Goal: Register for event/course

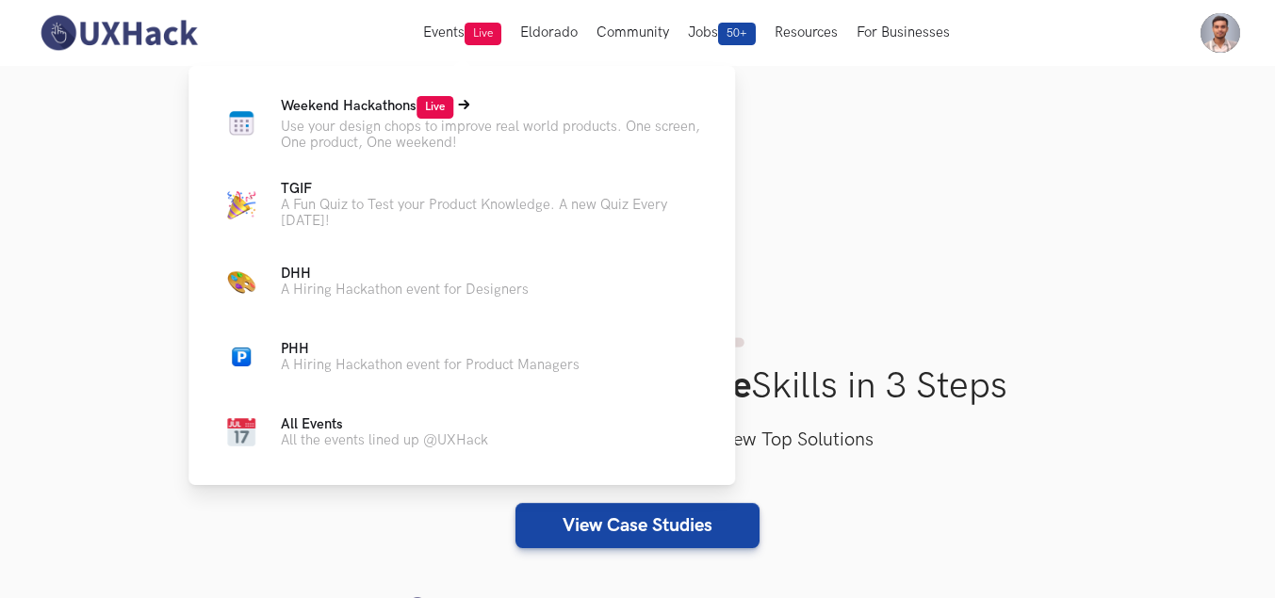
click at [372, 114] on p "Weekend Hackathons Live" at bounding box center [493, 107] width 424 height 23
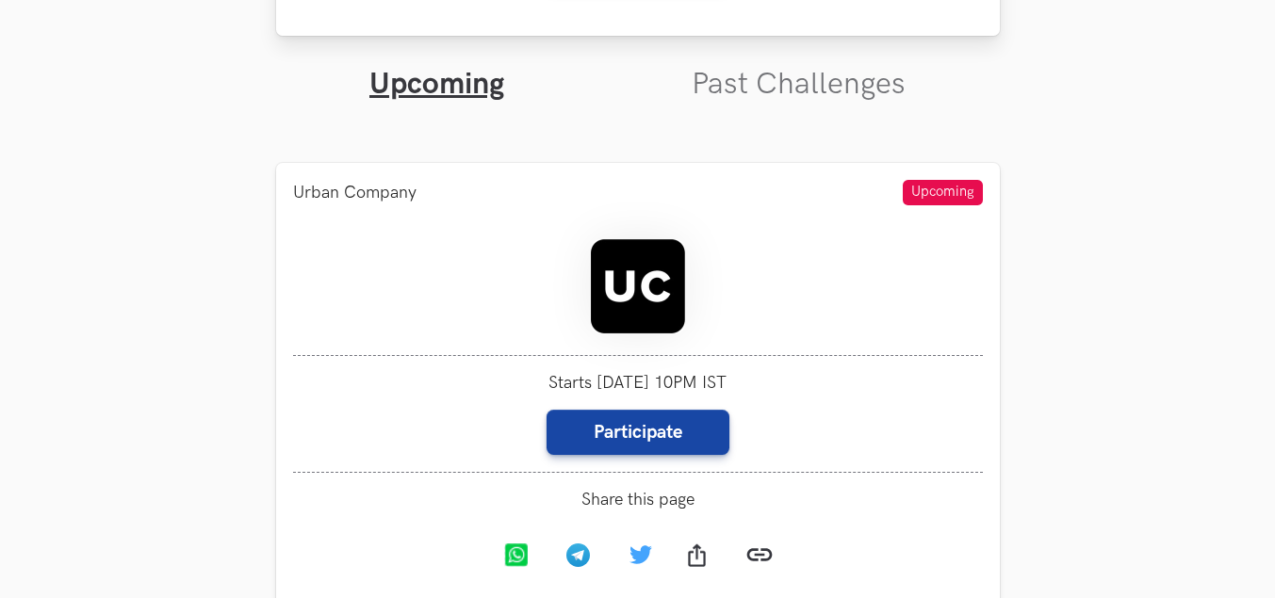
scroll to position [660, 0]
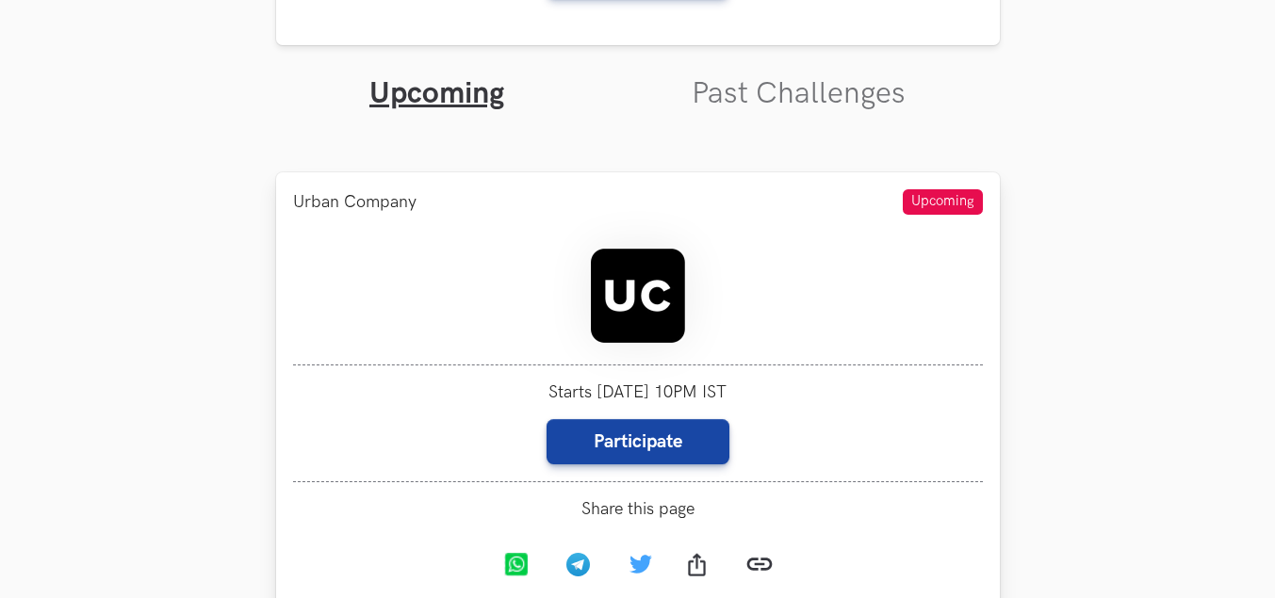
click at [621, 311] on img at bounding box center [638, 296] width 94 height 94
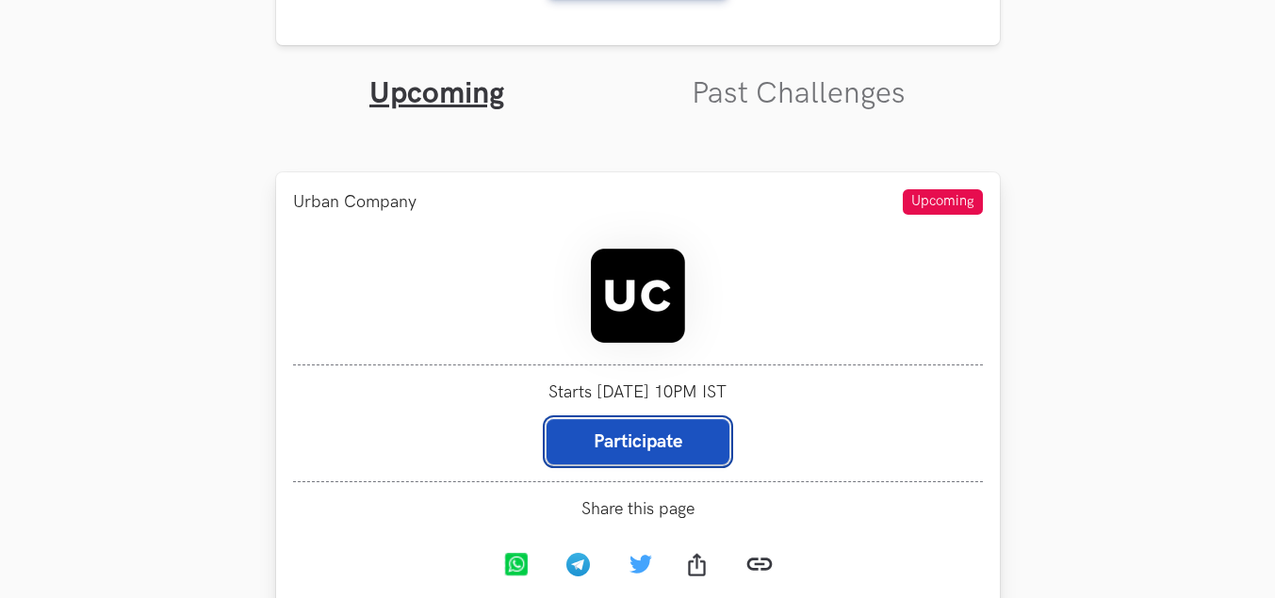
click at [670, 449] on button "Participate" at bounding box center [638, 441] width 183 height 45
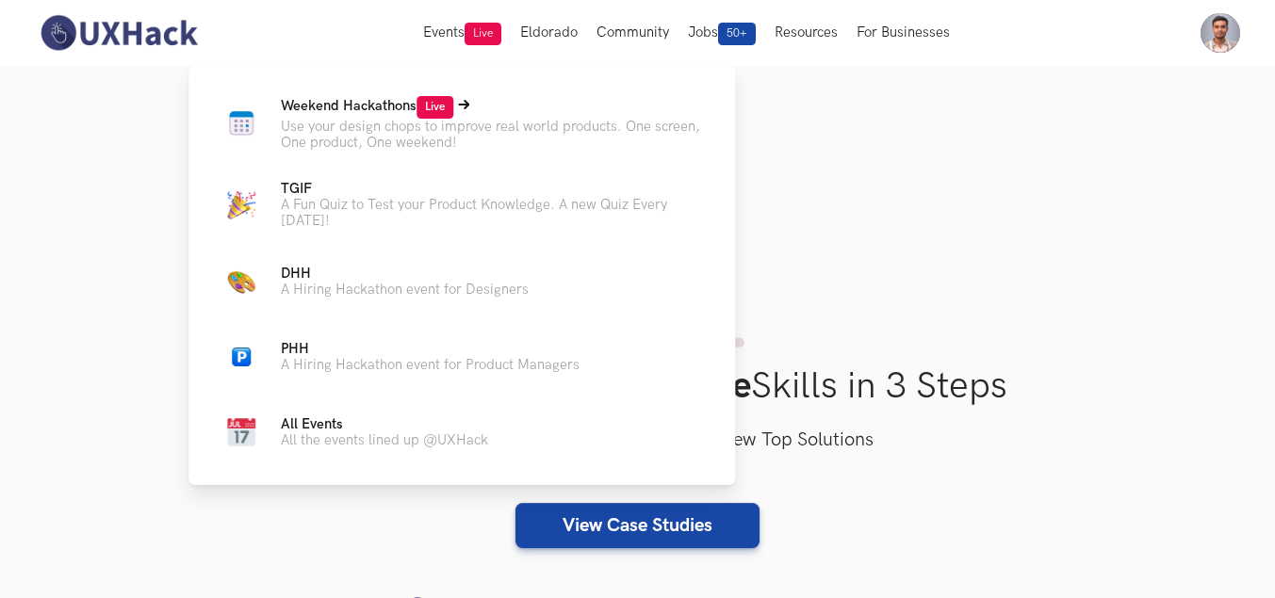
click at [390, 112] on span "Weekend Hackathons Live" at bounding box center [367, 106] width 172 height 16
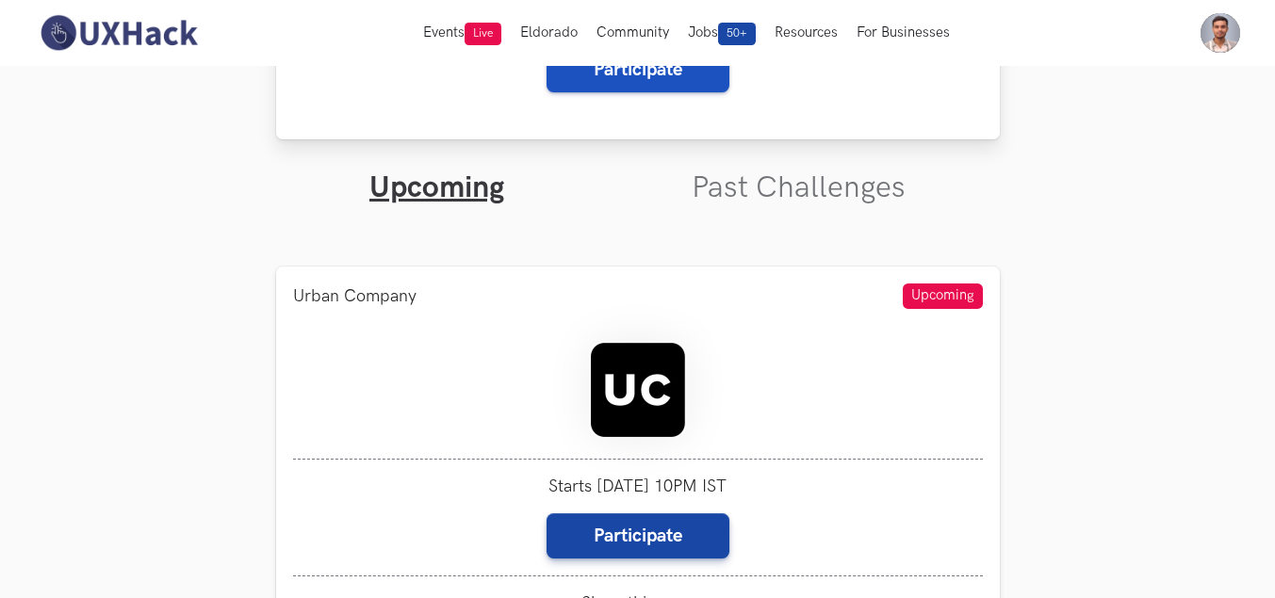
scroll to position [377, 0]
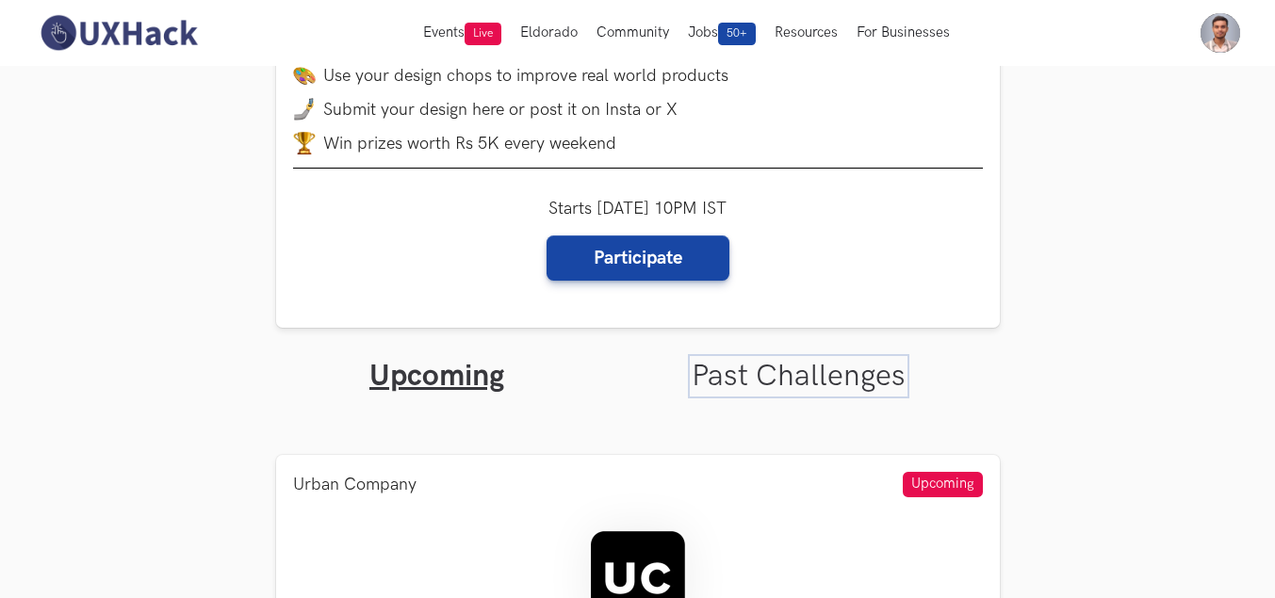
click at [791, 379] on link "Past Challenges" at bounding box center [799, 376] width 214 height 37
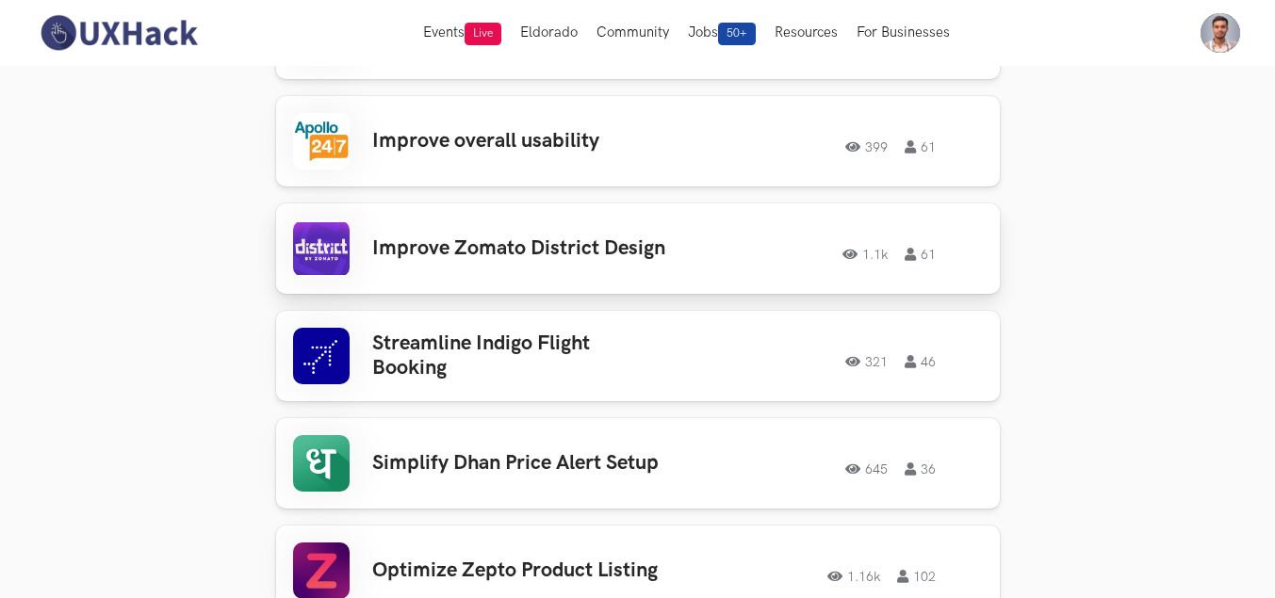
scroll to position [3581, 0]
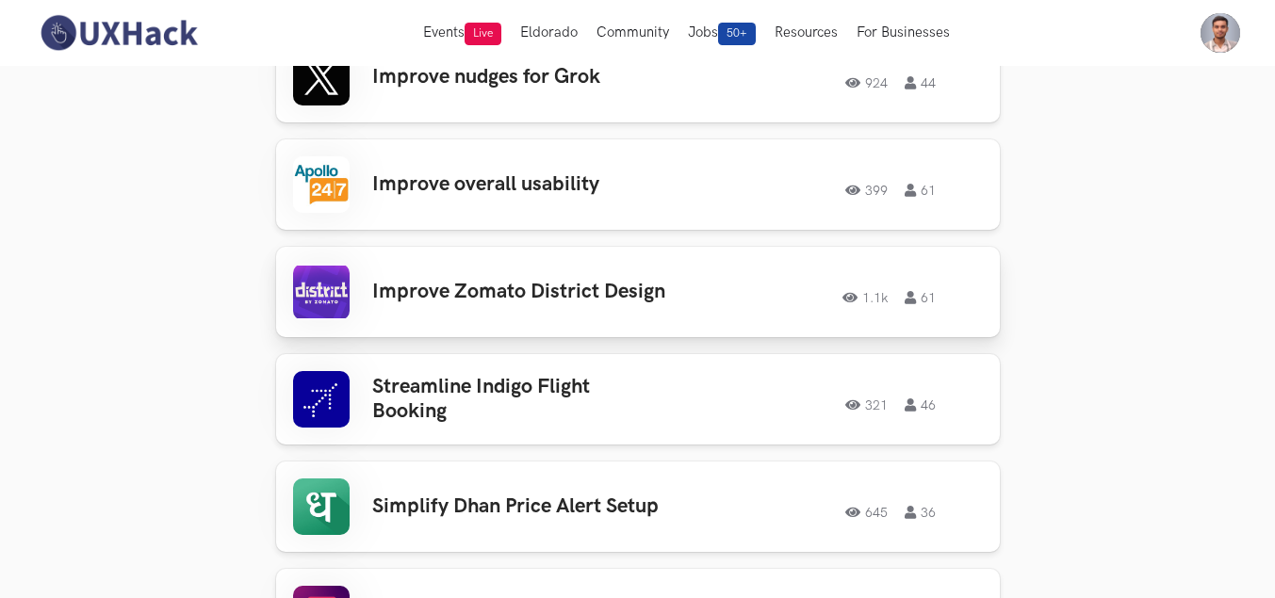
click at [477, 302] on div "Improve Zomato District Design 1.1k 61 1.1k 61" at bounding box center [638, 292] width 690 height 57
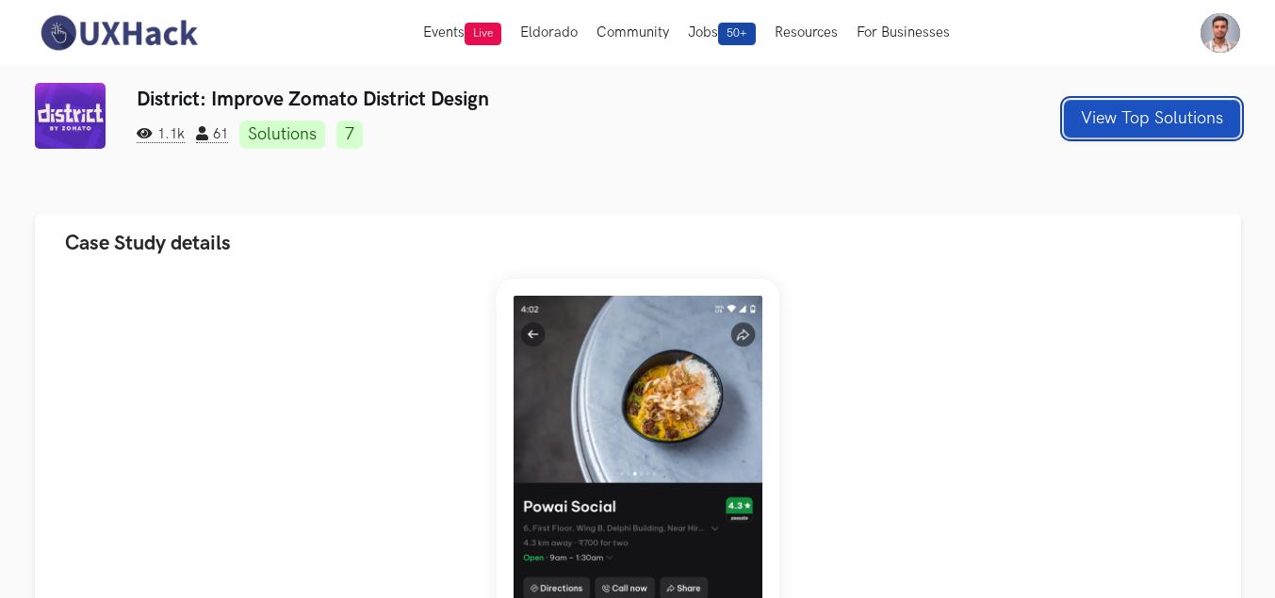
click at [1186, 119] on button "View Top Solutions" at bounding box center [1152, 119] width 176 height 38
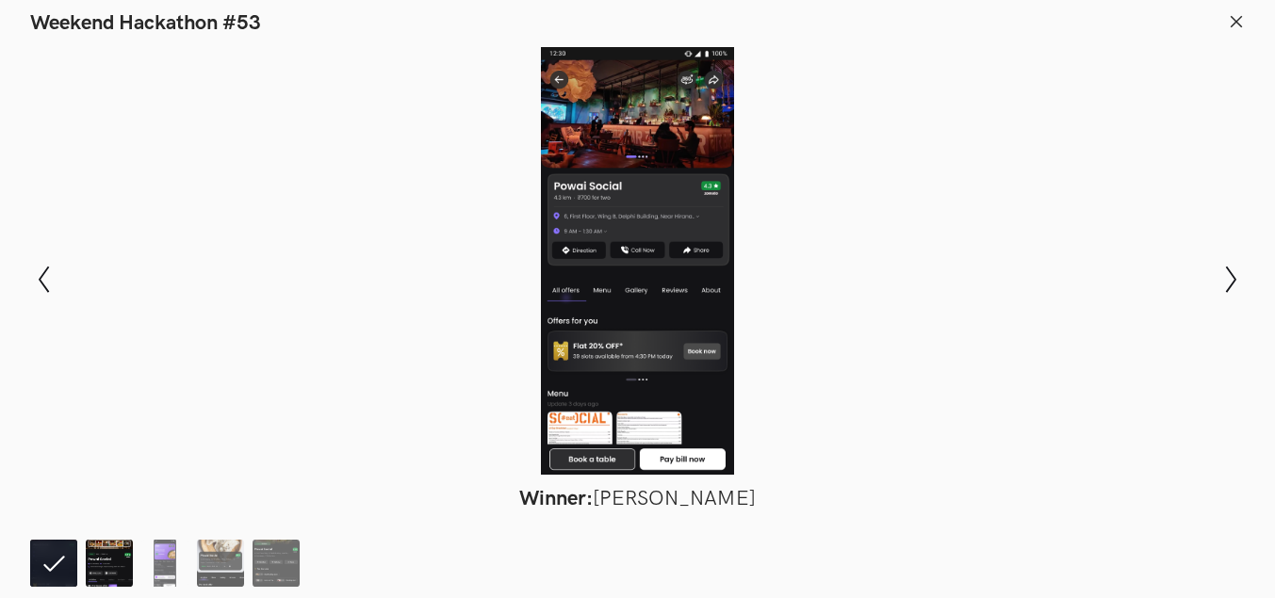
click at [102, 566] on img at bounding box center [109, 563] width 47 height 47
